Goal: Task Accomplishment & Management: Complete application form

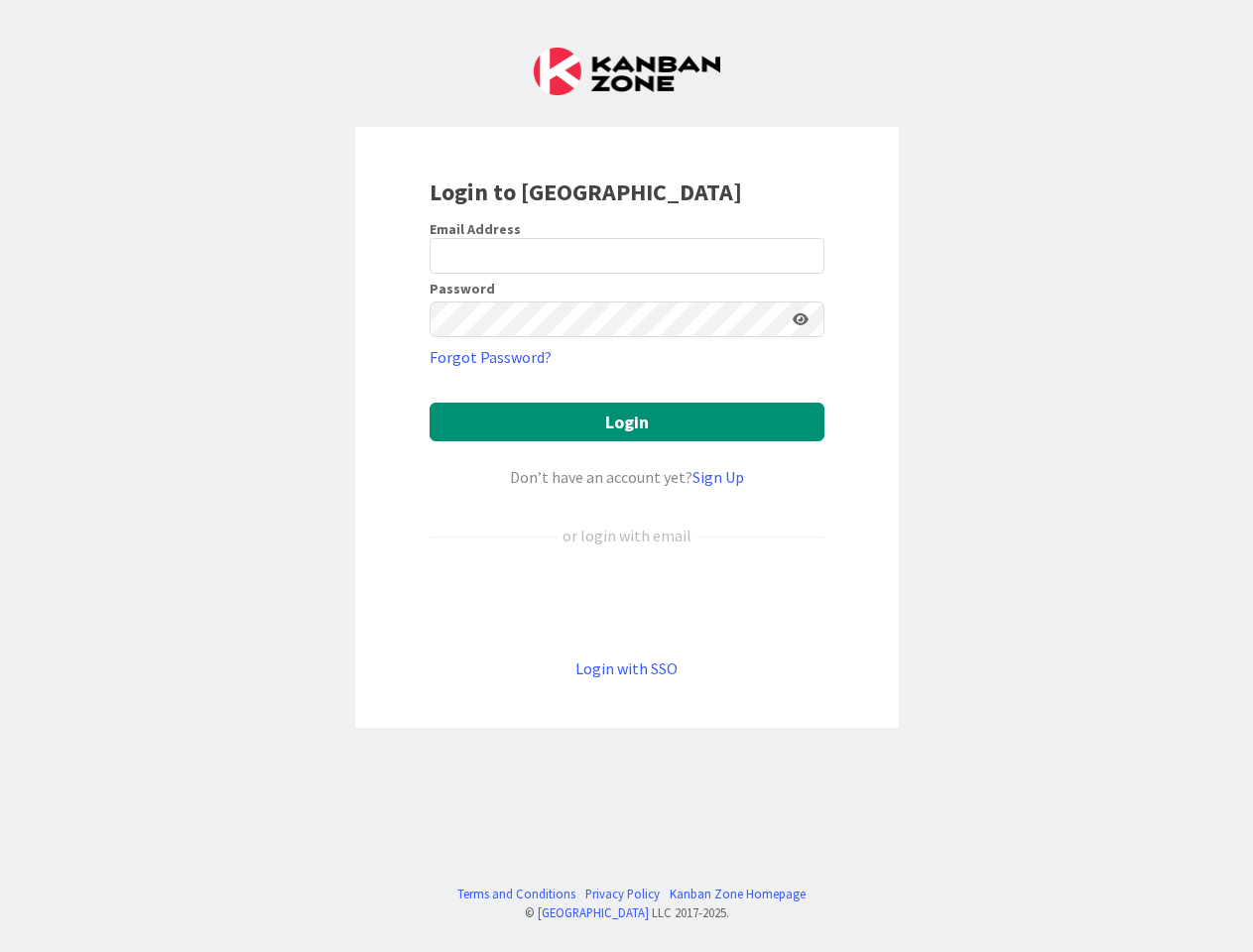
click at [626, 476] on div "Don’t have an account yet? Sign Up" at bounding box center [626, 476] width 395 height 24
click at [800, 320] on icon at bounding box center [800, 320] width 16 height 14
click at [626, 422] on button "Login" at bounding box center [626, 422] width 395 height 39
